Goal: Task Accomplishment & Management: Complete application form

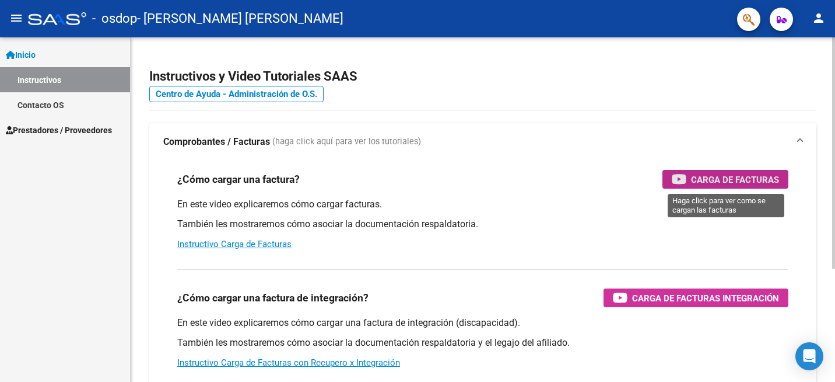
click at [725, 177] on span "Carga de Facturas" at bounding box center [735, 179] width 88 height 15
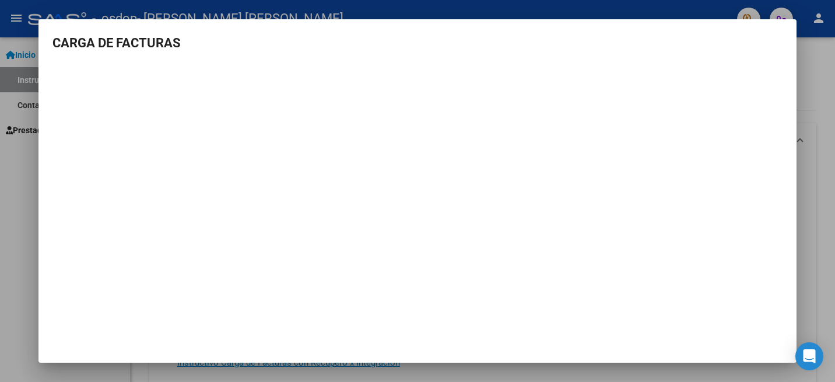
click at [716, 335] on mat-dialog-container "CARGA DE FACTURAS" at bounding box center [418, 191] width 758 height 344
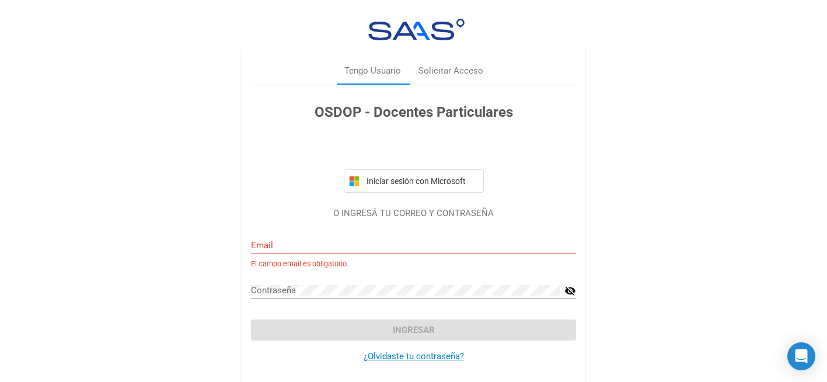
click at [283, 237] on div "Email" at bounding box center [413, 241] width 325 height 25
type input "[EMAIL_ADDRESS][DOMAIN_NAME]"
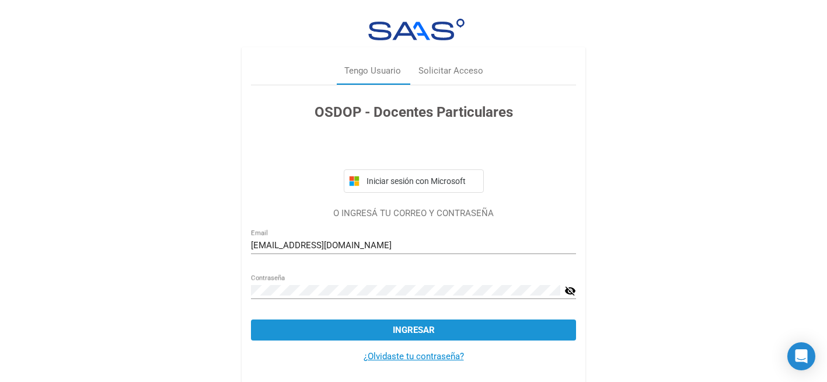
click at [416, 330] on span "Ingresar" at bounding box center [414, 329] width 42 height 11
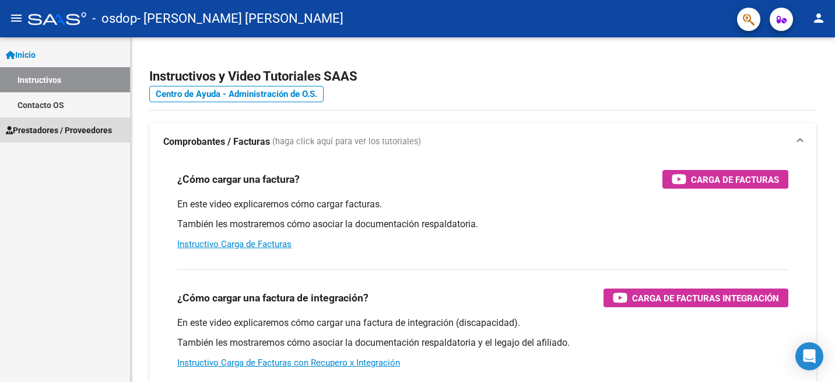
click at [50, 128] on span "Prestadores / Proveedores" at bounding box center [59, 130] width 106 height 13
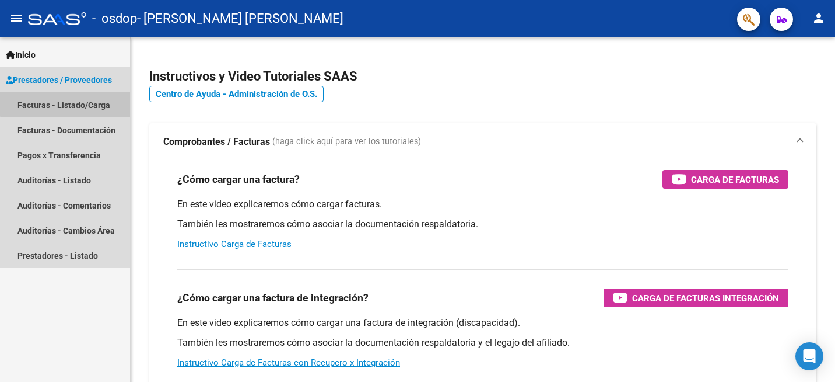
click at [74, 103] on link "Facturas - Listado/Carga" at bounding box center [65, 104] width 130 height 25
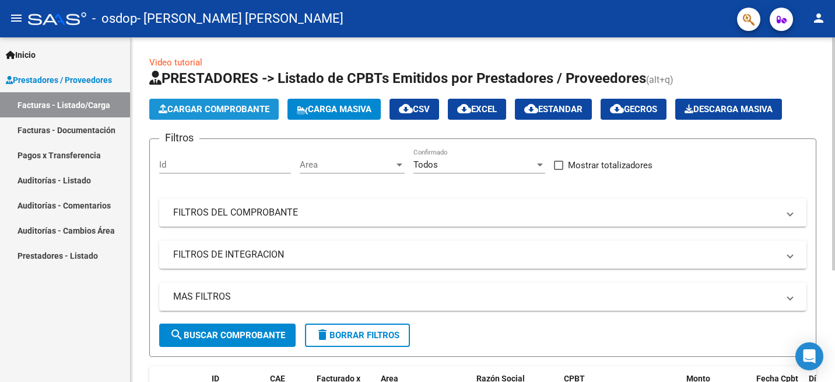
click at [246, 107] on span "Cargar Comprobante" at bounding box center [214, 109] width 111 height 11
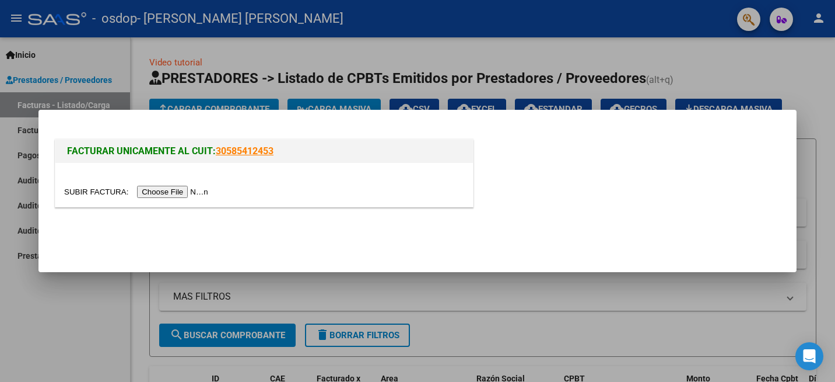
click at [30, 332] on div at bounding box center [417, 191] width 835 height 382
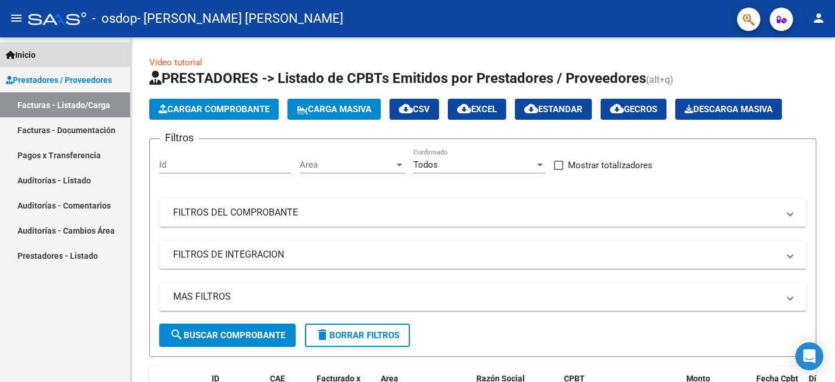
click at [30, 51] on span "Inicio" at bounding box center [21, 54] width 30 height 13
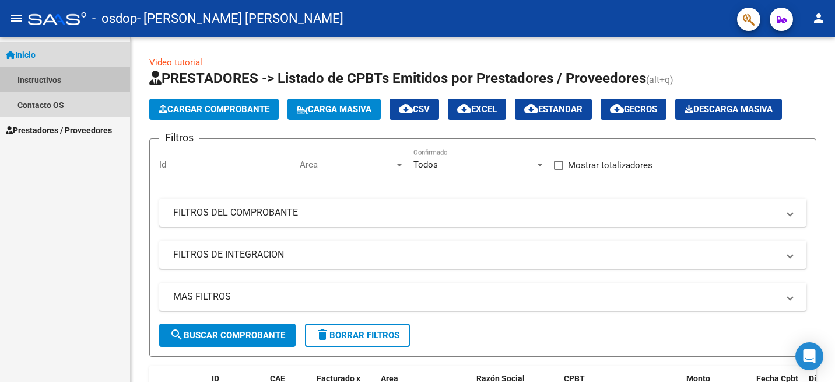
click at [37, 79] on link "Instructivos" at bounding box center [65, 79] width 130 height 25
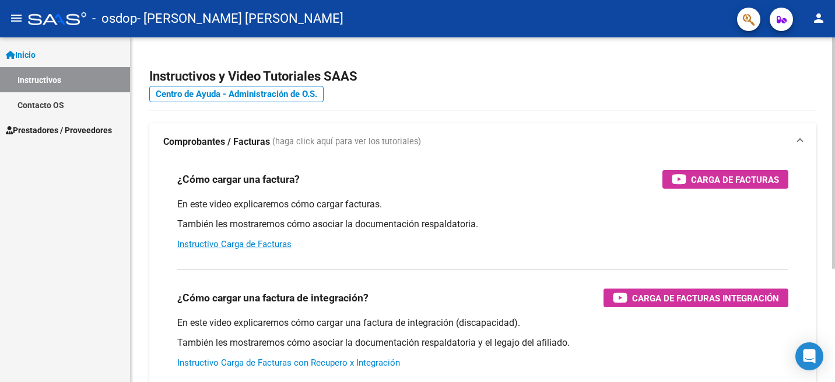
click at [251, 360] on link "Instructivo Carga de Facturas con Recupero x Integración" at bounding box center [288, 362] width 223 height 11
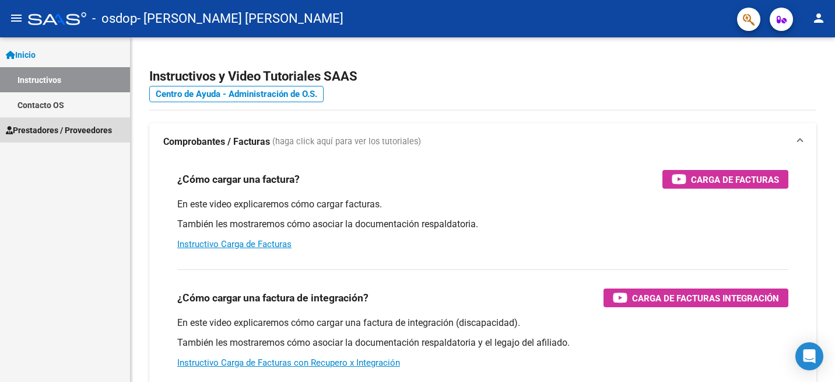
click at [76, 129] on span "Prestadores / Proveedores" at bounding box center [59, 130] width 106 height 13
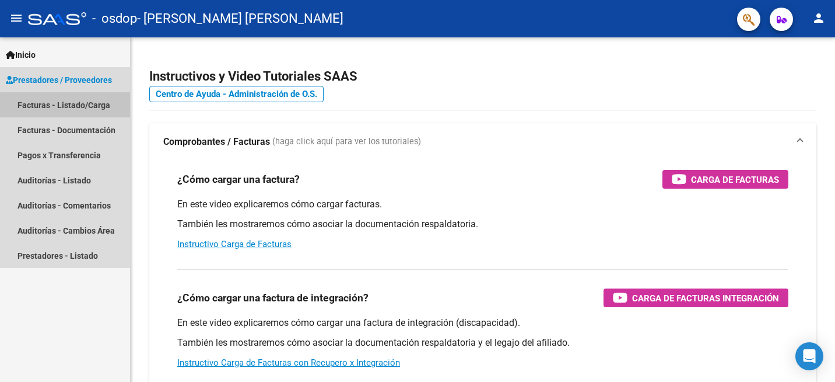
click at [70, 109] on link "Facturas - Listado/Carga" at bounding box center [65, 104] width 130 height 25
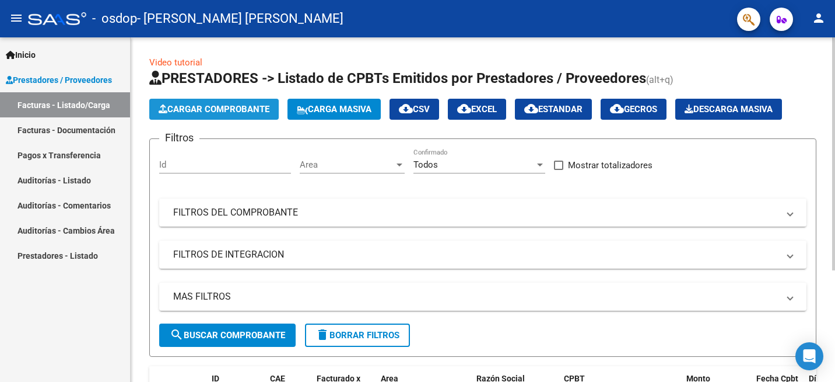
click at [241, 109] on span "Cargar Comprobante" at bounding box center [214, 109] width 111 height 11
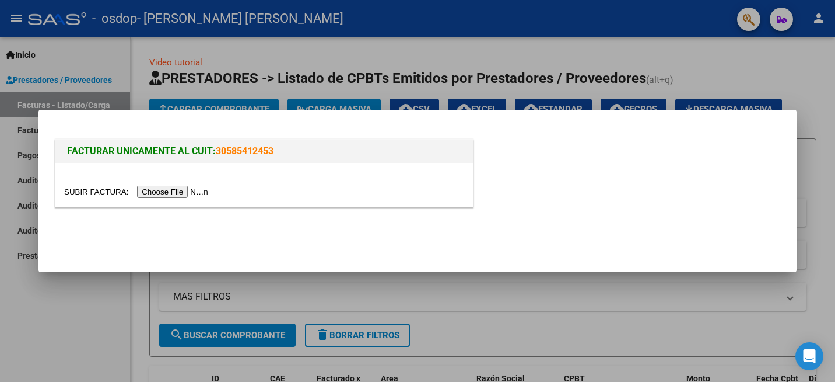
click at [170, 193] on input "file" at bounding box center [138, 192] width 148 height 12
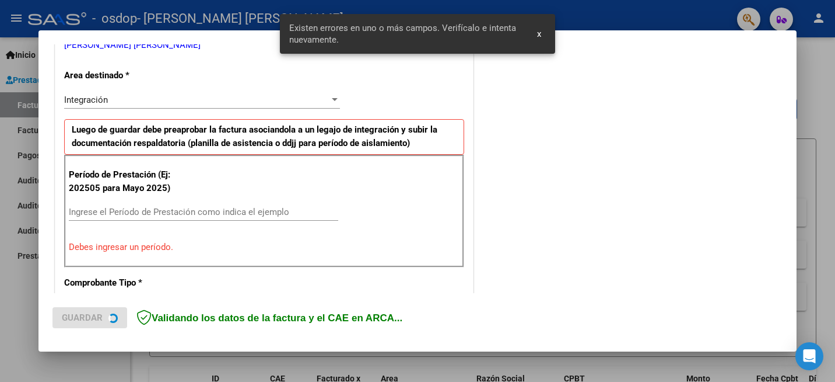
scroll to position [259, 0]
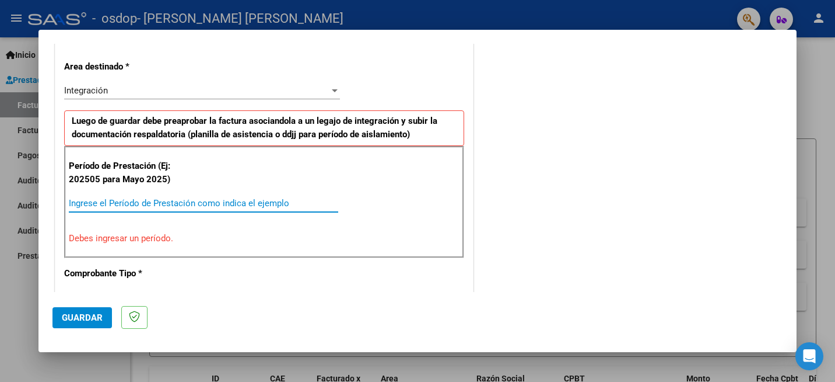
click at [226, 202] on input "Ingrese el Período de Prestación como indica el ejemplo" at bounding box center [204, 203] width 270 height 11
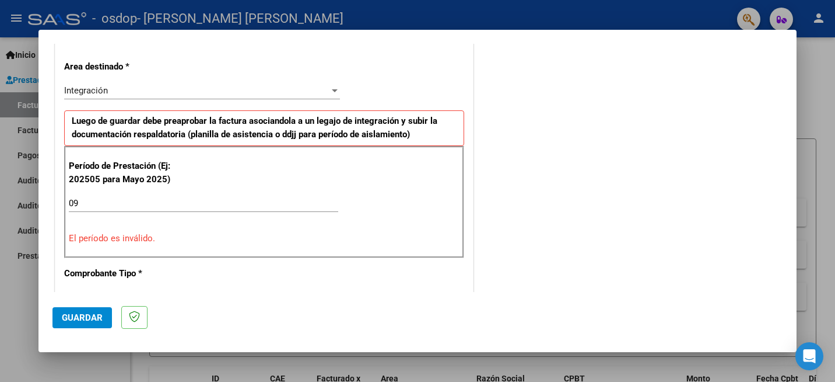
click at [104, 250] on div "Período de Prestación (Ej: 202505 para [DATE]) 09 Ingrese el Período de Prestac…" at bounding box center [264, 202] width 400 height 112
click at [87, 200] on input "09" at bounding box center [204, 203] width 270 height 11
type input "0"
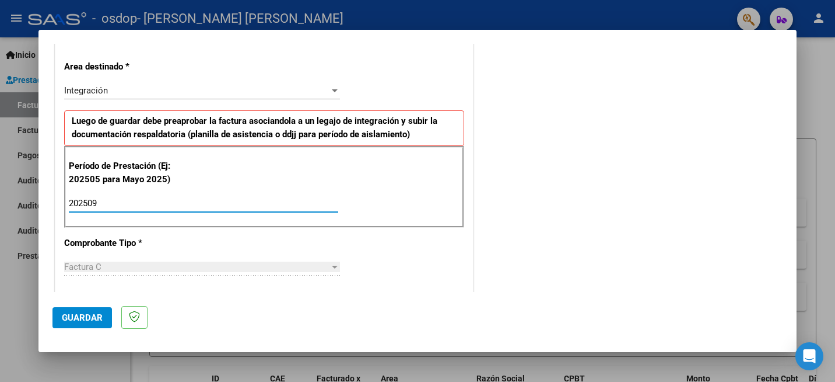
type input "202509"
click at [102, 267] on div "Factura C" at bounding box center [196, 266] width 265 height 11
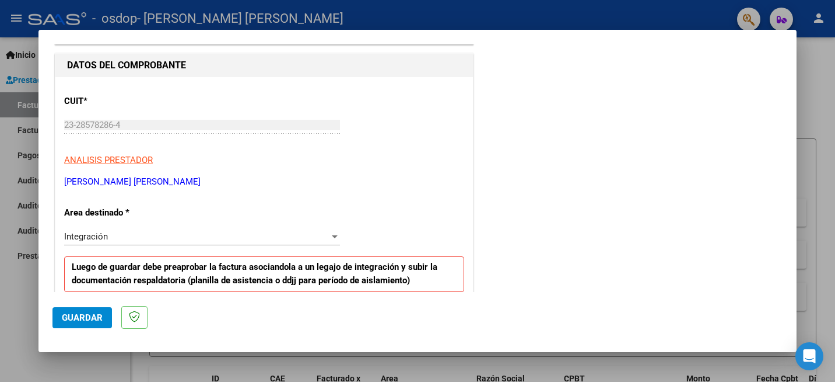
scroll to position [109, 0]
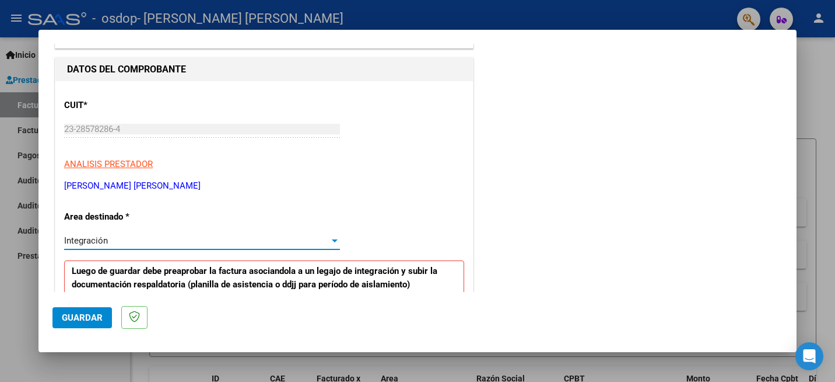
click at [332, 239] on div at bounding box center [335, 240] width 6 height 3
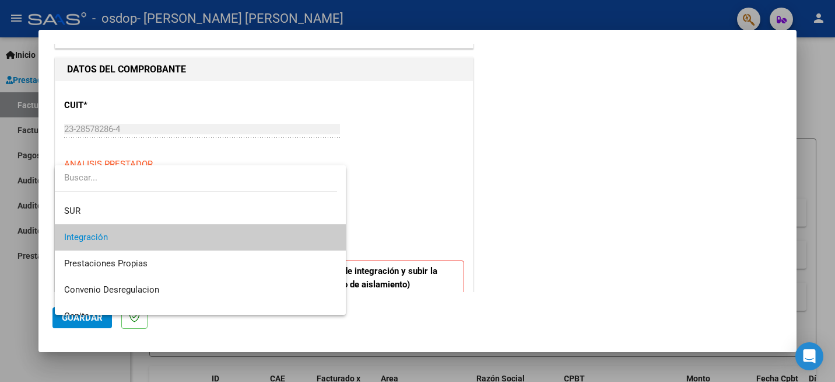
scroll to position [9, 0]
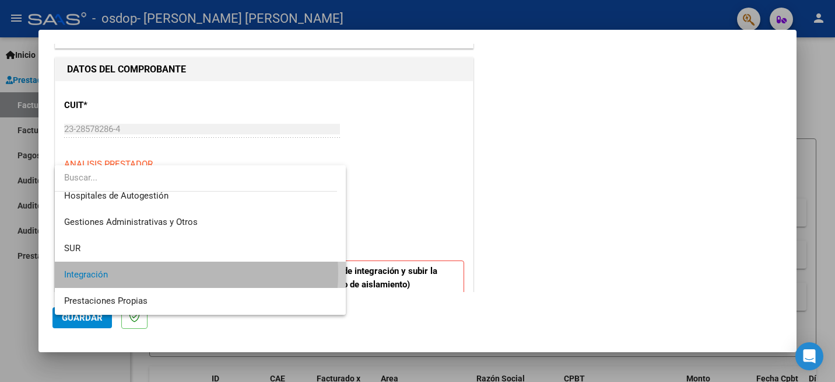
click at [177, 273] on span "Integración" at bounding box center [200, 274] width 272 height 26
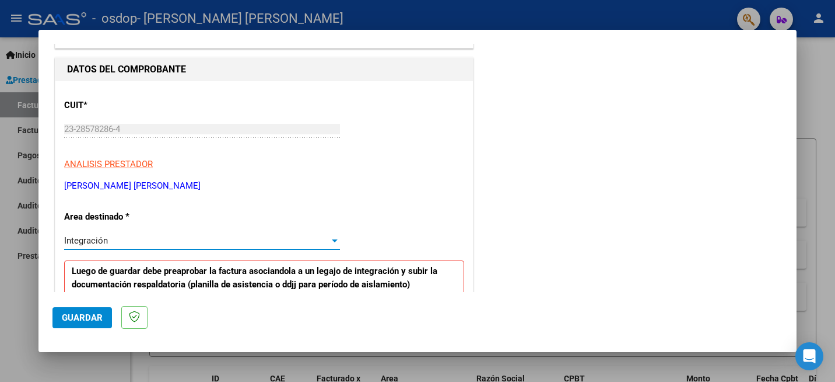
click at [85, 310] on button "Guardar" at bounding box center [83, 317] width 60 height 21
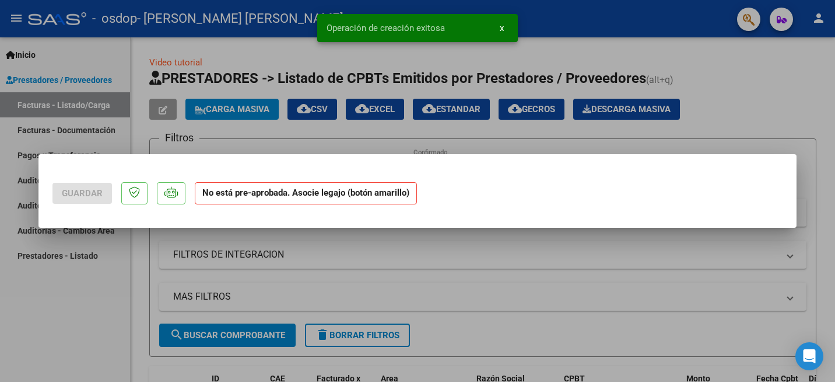
scroll to position [0, 0]
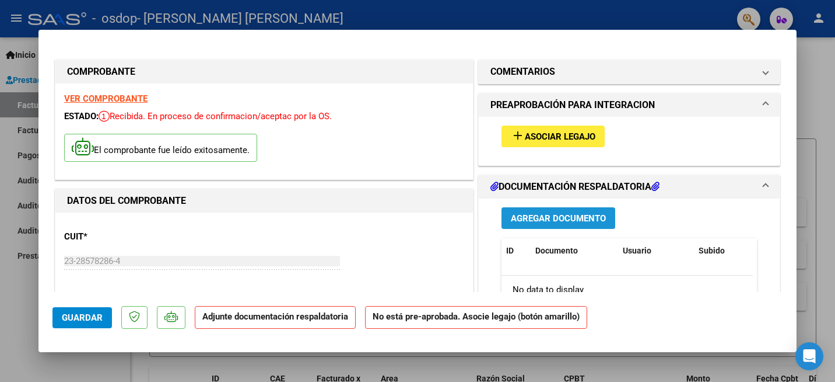
click at [556, 218] on span "Agregar Documento" at bounding box center [558, 218] width 95 height 11
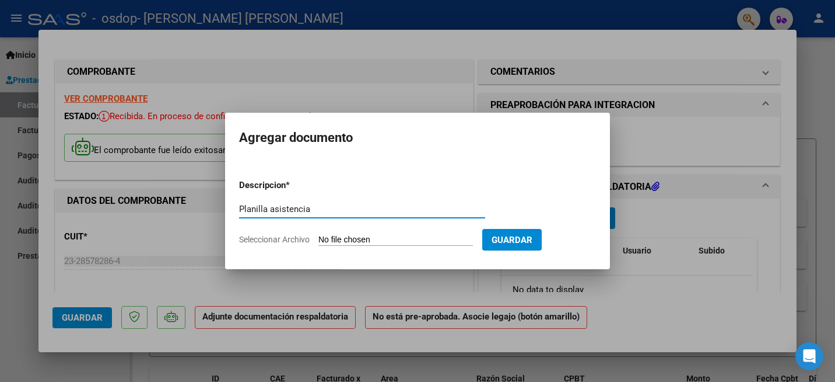
type input "Planilla asistencia"
click at [258, 240] on span "Seleccionar Archivo" at bounding box center [274, 239] width 71 height 9
click at [319, 240] on input "Seleccionar Archivo" at bounding box center [396, 240] width 155 height 11
click at [293, 240] on span "Seleccionar Archivo" at bounding box center [274, 239] width 71 height 9
click at [319, 240] on input "Seleccionar Archivo" at bounding box center [396, 240] width 155 height 11
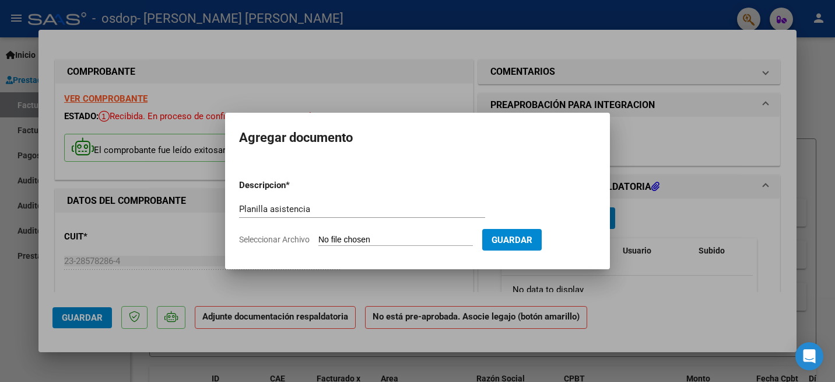
type input "C:\fakepath\Asis Septiembre.pdf"
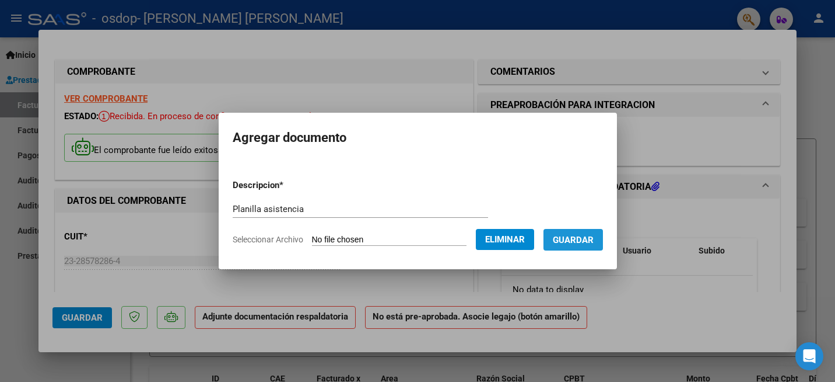
click at [587, 236] on span "Guardar" at bounding box center [573, 240] width 41 height 11
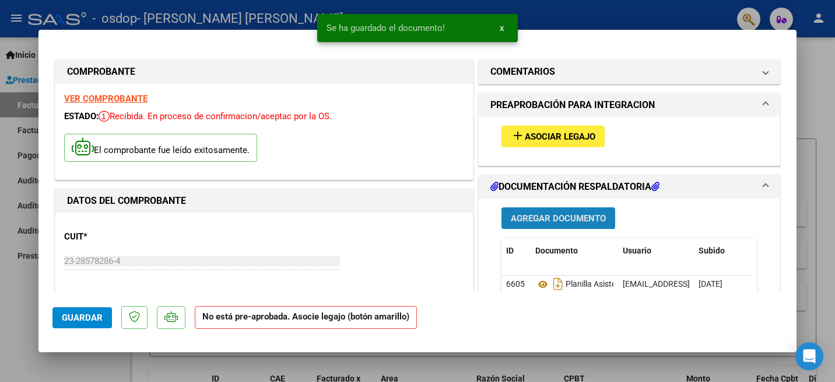
click at [557, 220] on span "Agregar Documento" at bounding box center [558, 218] width 95 height 11
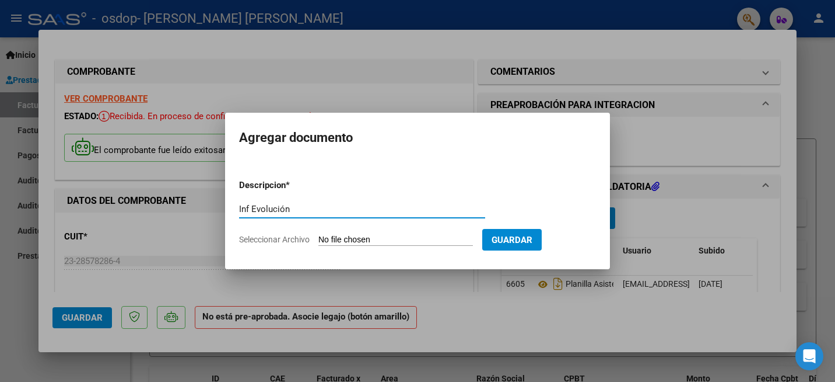
type input "Inf Evolución"
click at [265, 241] on span "Seleccionar Archivo" at bounding box center [274, 239] width 71 height 9
click at [319, 241] on input "Seleccionar Archivo" at bounding box center [396, 240] width 155 height 11
type input "C:\fakepath\Evolución.pdf"
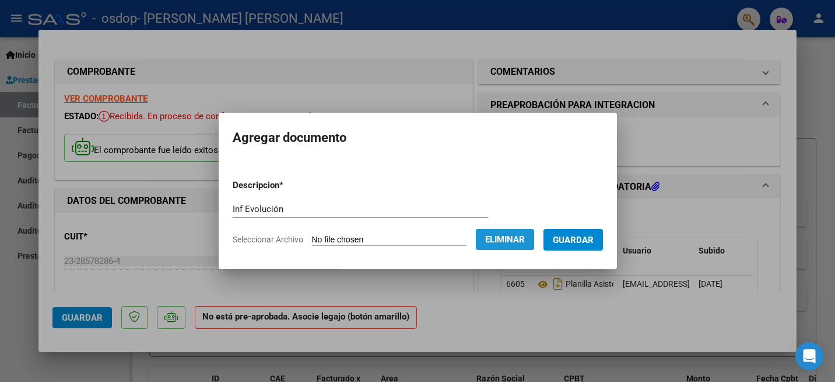
click at [525, 240] on span "Eliminar" at bounding box center [505, 239] width 40 height 11
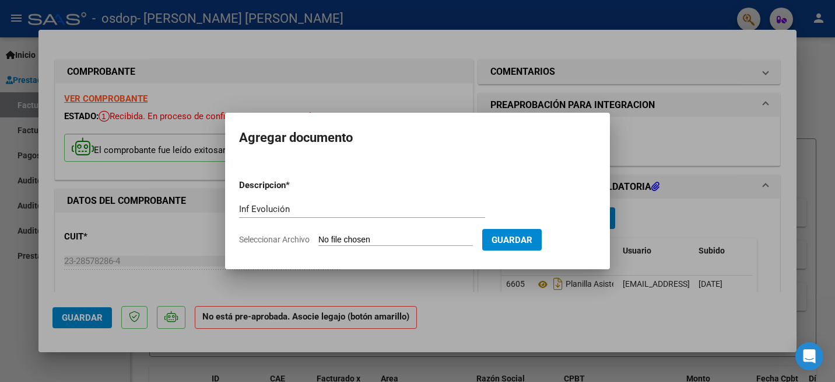
click at [284, 238] on span "Seleccionar Archivo" at bounding box center [274, 239] width 71 height 9
click at [319, 238] on input "Seleccionar Archivo" at bounding box center [396, 240] width 155 height 11
type input "C:\fakepath\Evolución.pdf"
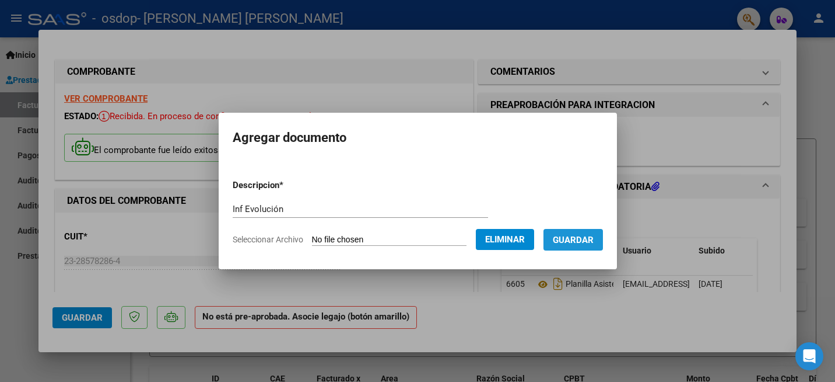
click at [594, 242] on span "Guardar" at bounding box center [573, 240] width 41 height 11
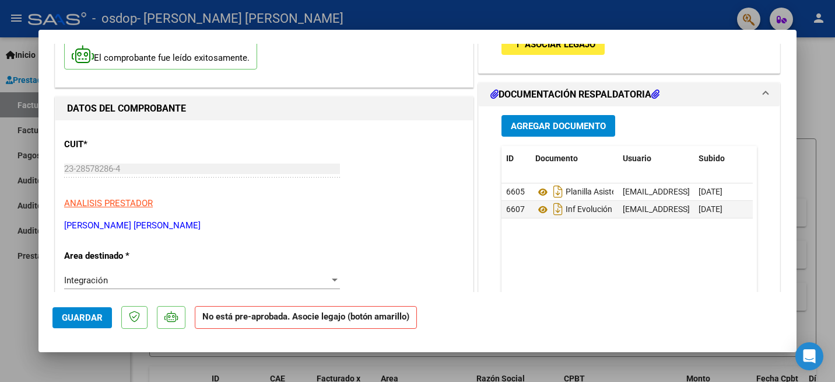
scroll to position [76, 0]
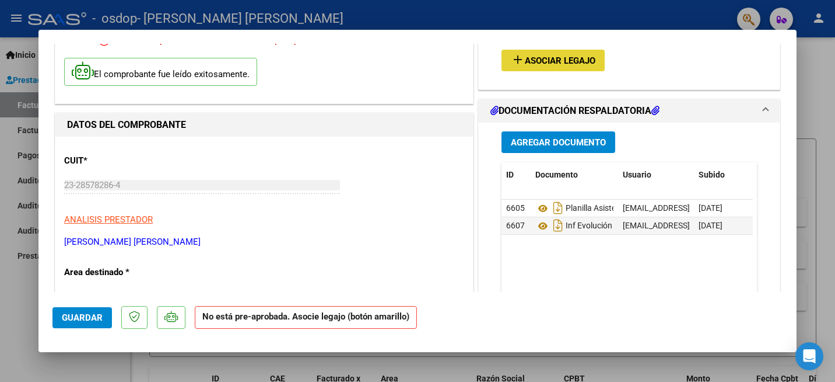
click at [541, 60] on span "Asociar Legajo" at bounding box center [560, 60] width 71 height 11
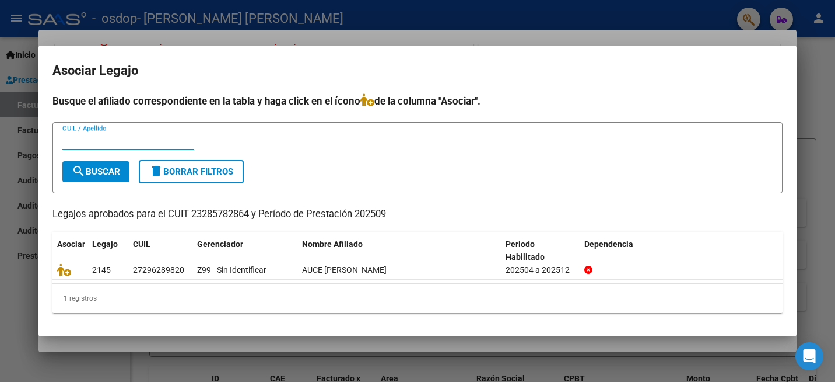
click at [103, 140] on input "CUIL / Apellido" at bounding box center [128, 140] width 132 height 11
type input "29628982"
click at [96, 169] on span "search Buscar" at bounding box center [96, 171] width 48 height 11
click at [90, 172] on span "search Buscar" at bounding box center [96, 171] width 48 height 11
click at [814, 81] on div at bounding box center [417, 191] width 835 height 382
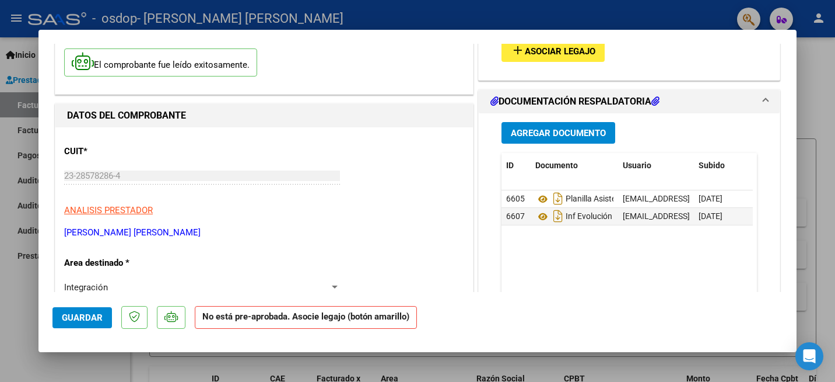
scroll to position [0, 0]
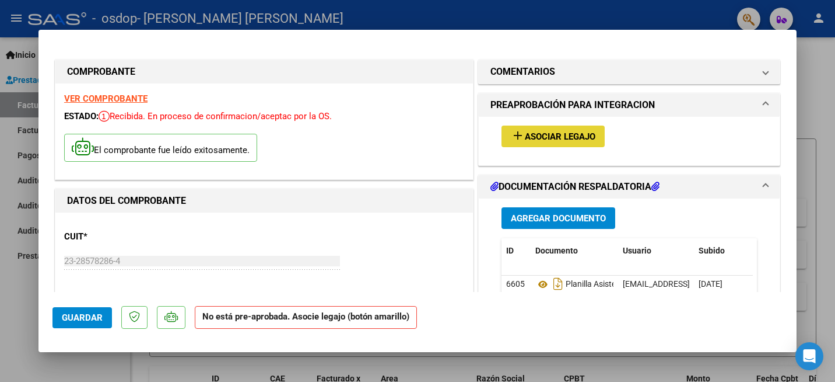
click at [536, 137] on span "Asociar Legajo" at bounding box center [560, 136] width 71 height 11
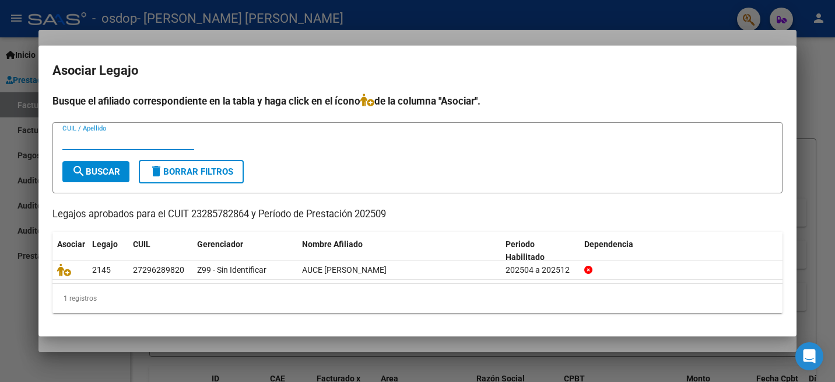
click at [85, 137] on input "CUIL / Apellido" at bounding box center [128, 140] width 132 height 11
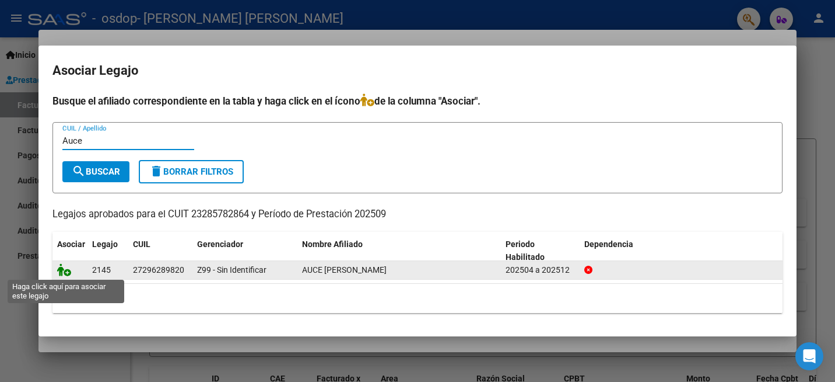
type input "Auce"
click at [65, 268] on icon at bounding box center [64, 269] width 14 height 13
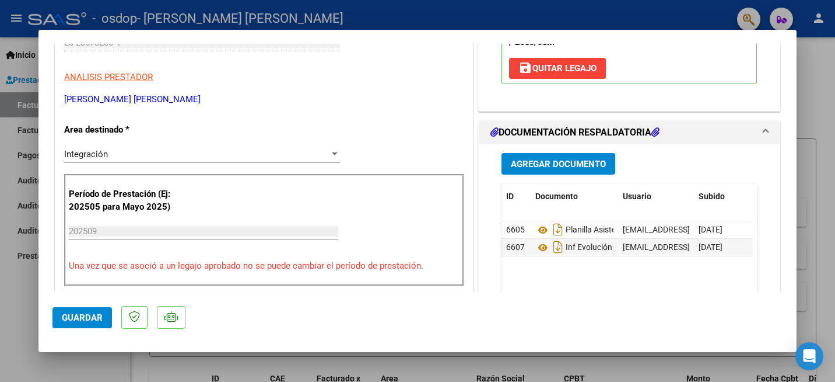
scroll to position [214, 0]
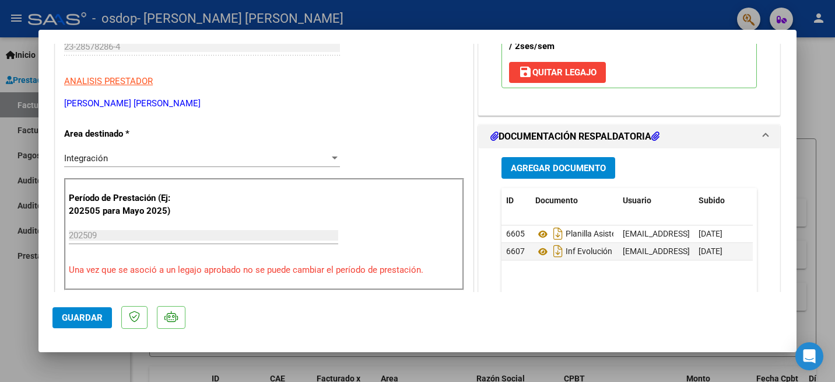
click at [199, 234] on input "202509" at bounding box center [204, 235] width 270 height 11
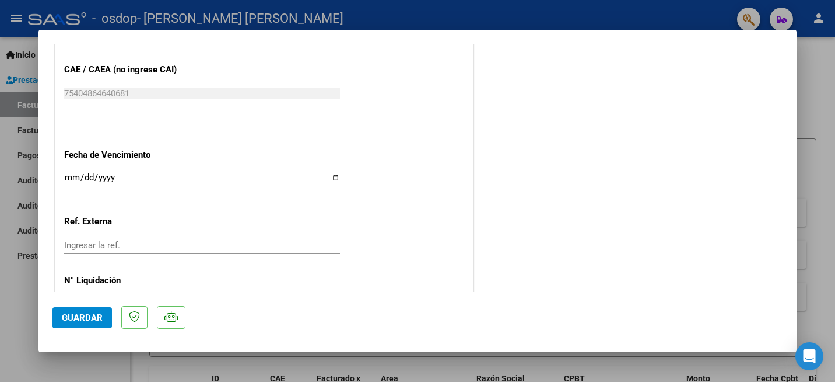
scroll to position [794, 0]
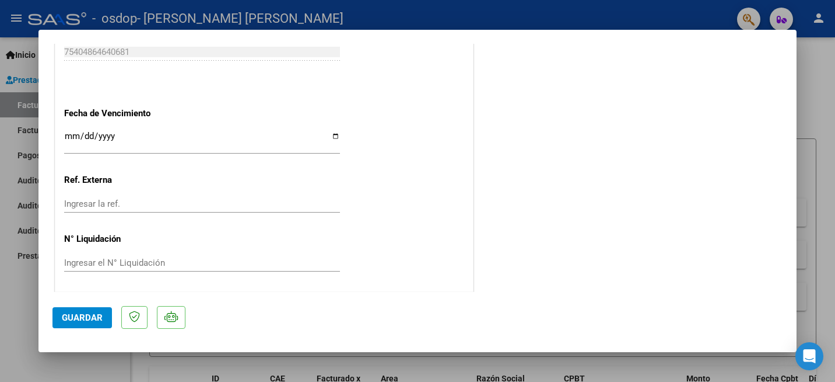
click at [82, 319] on span "Guardar" at bounding box center [82, 317] width 41 height 11
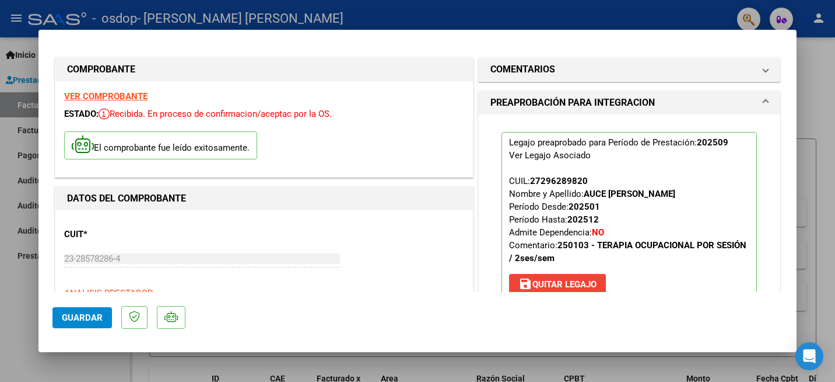
scroll to position [0, 0]
